Goal: Transaction & Acquisition: Purchase product/service

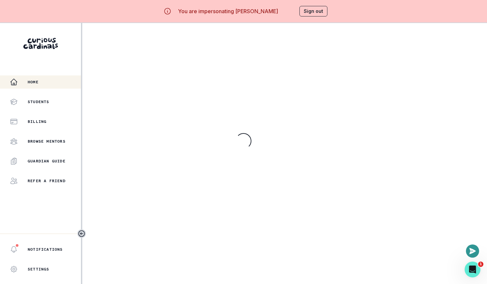
click at [271, 133] on main "Loading..." at bounding box center [284, 165] width 405 height 284
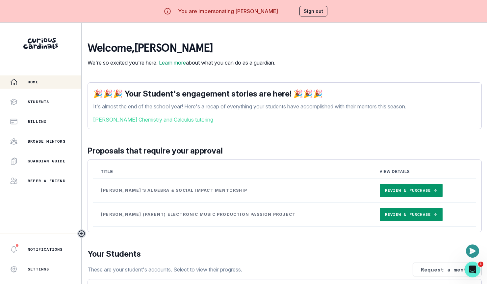
click at [404, 194] on link "Review & Purchase" at bounding box center [411, 190] width 63 height 13
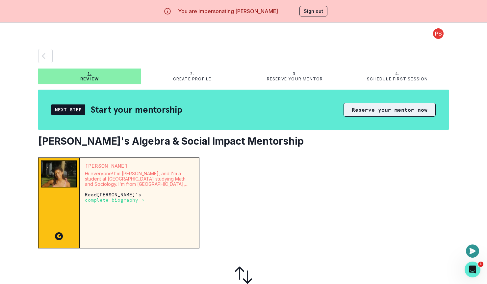
click at [389, 111] on button "Reserve your mentor now" at bounding box center [389, 110] width 92 height 14
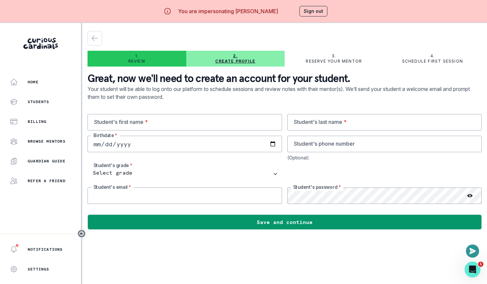
type input "[EMAIL_ADDRESS][DOMAIN_NAME]"
click at [50, 105] on div "Students" at bounding box center [45, 102] width 71 height 8
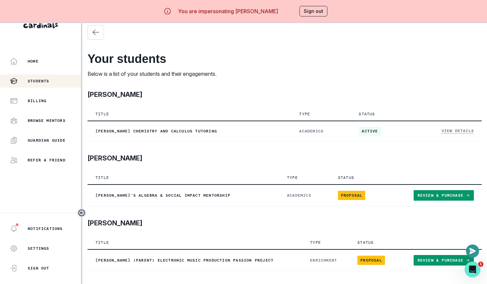
scroll to position [23, 0]
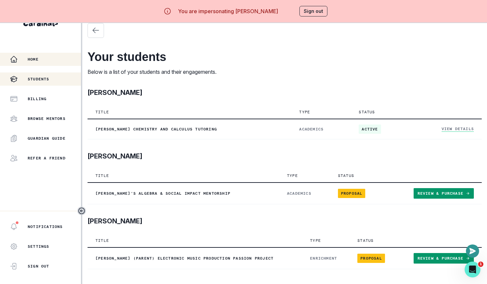
click at [45, 55] on div "Home" at bounding box center [45, 59] width 71 height 8
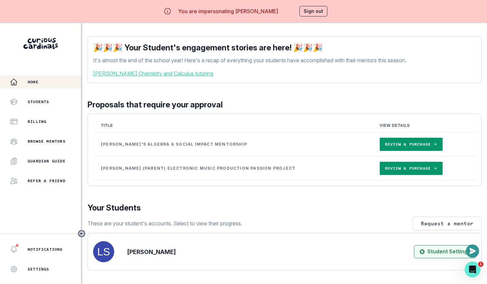
scroll to position [20, 0]
